Goal: Complete application form

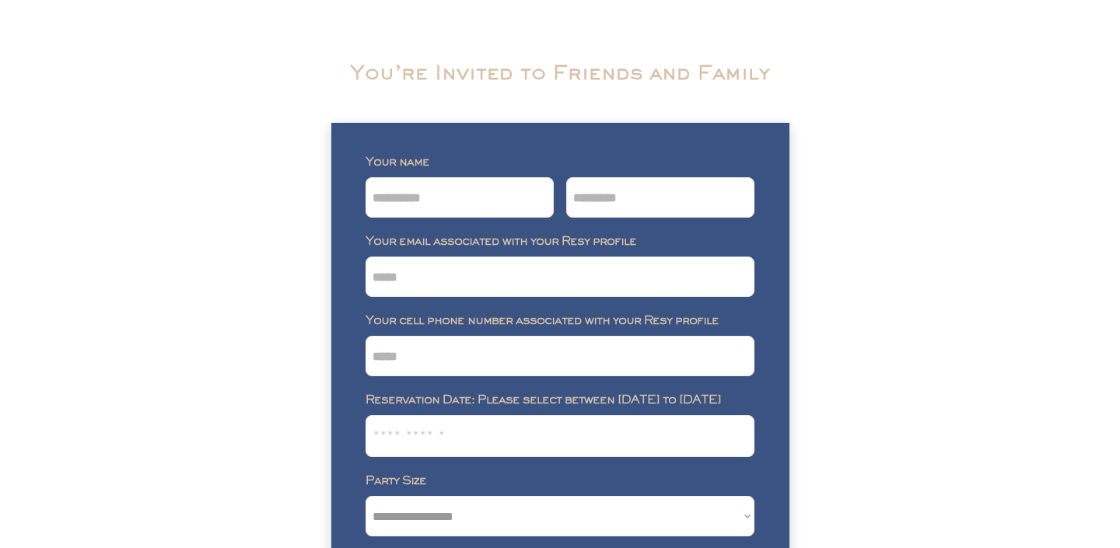
scroll to position [27, 0]
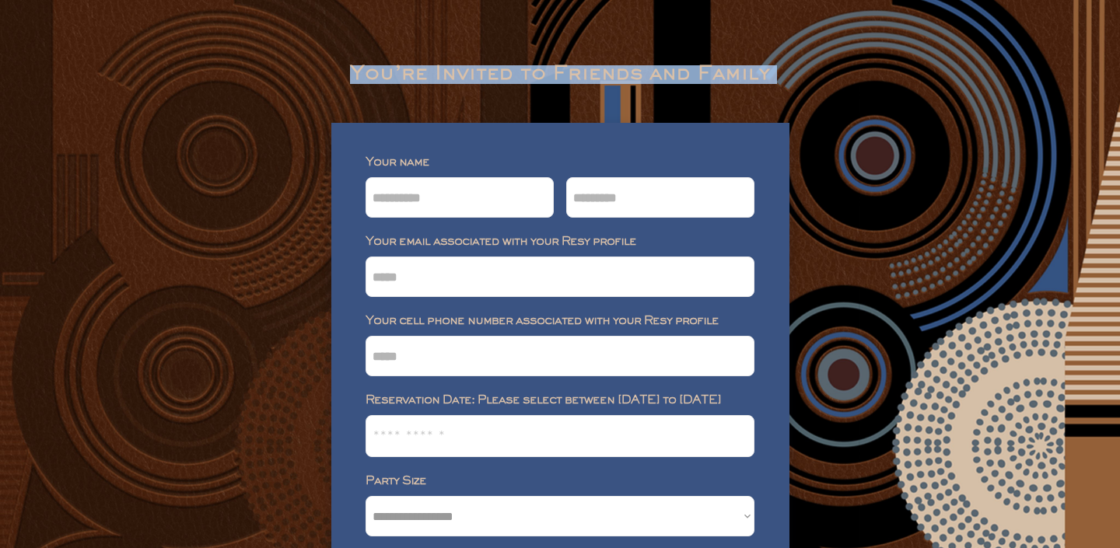
drag, startPoint x: 354, startPoint y: 142, endPoint x: 334, endPoint y: 82, distance: 63.2
click at [334, 82] on div "**********" at bounding box center [560, 427] width 1120 height 855
